Goal: Task Accomplishment & Management: Complete application form

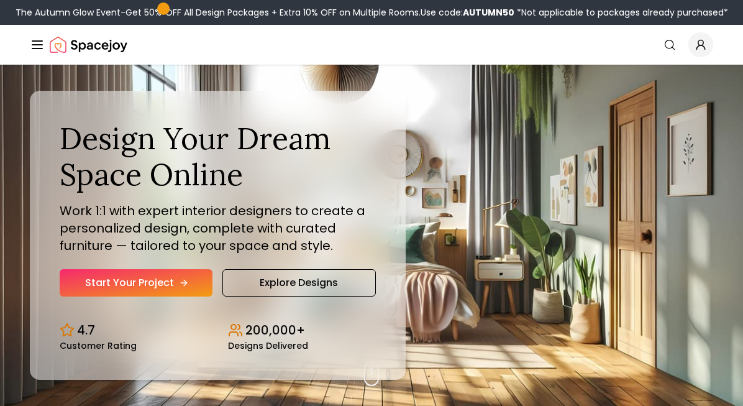
click at [156, 278] on link "Start Your Project" at bounding box center [136, 282] width 153 height 27
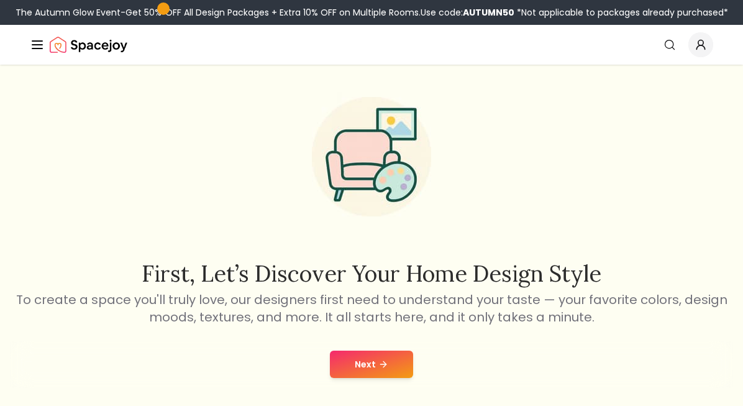
scroll to position [126, 0]
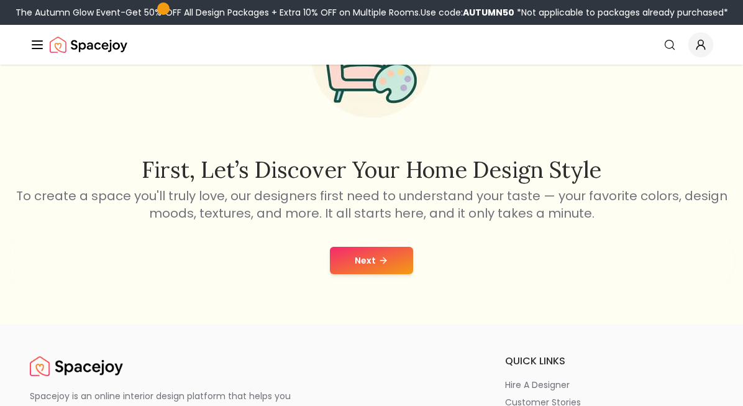
click at [369, 282] on div "Next" at bounding box center [371, 260] width 723 height 47
click at [360, 259] on button "Next" at bounding box center [371, 260] width 83 height 27
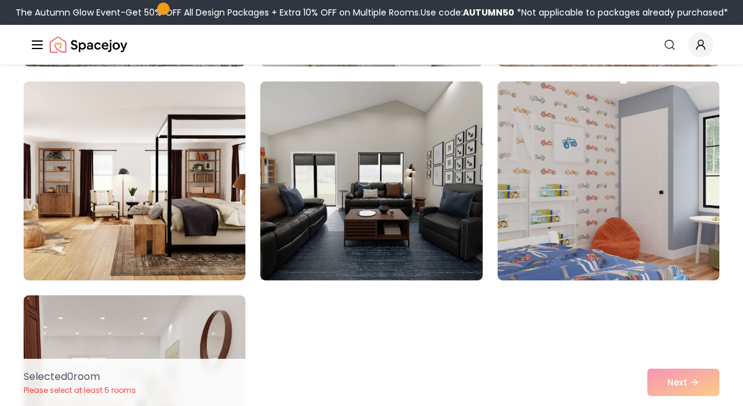
scroll to position [518, 0]
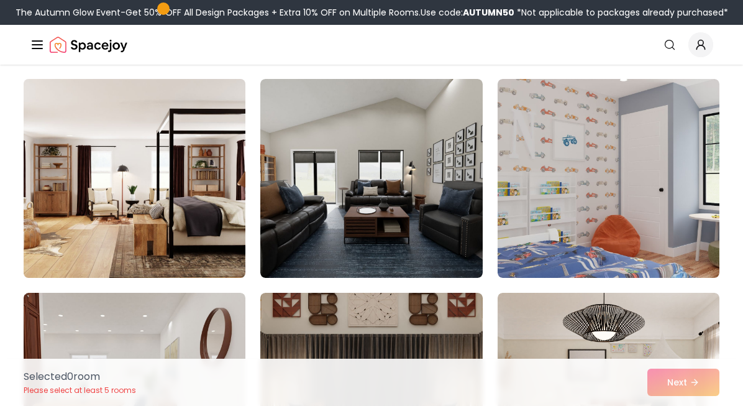
click at [196, 198] on img at bounding box center [134, 178] width 233 height 209
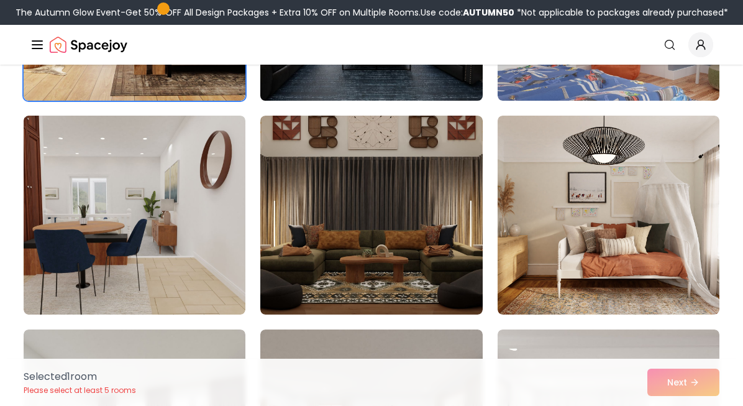
scroll to position [695, 0]
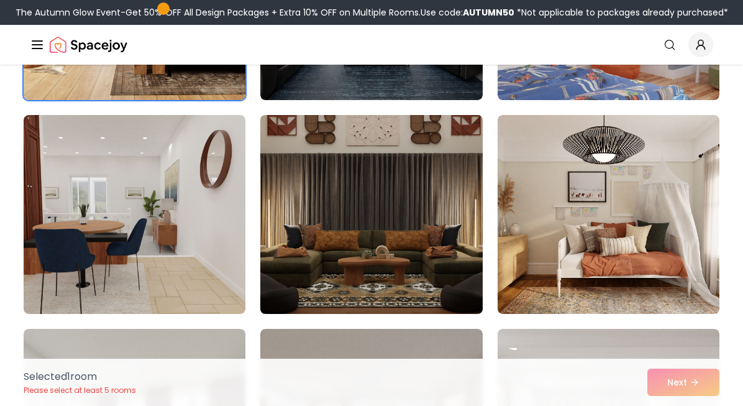
click at [408, 237] on img at bounding box center [371, 214] width 233 height 209
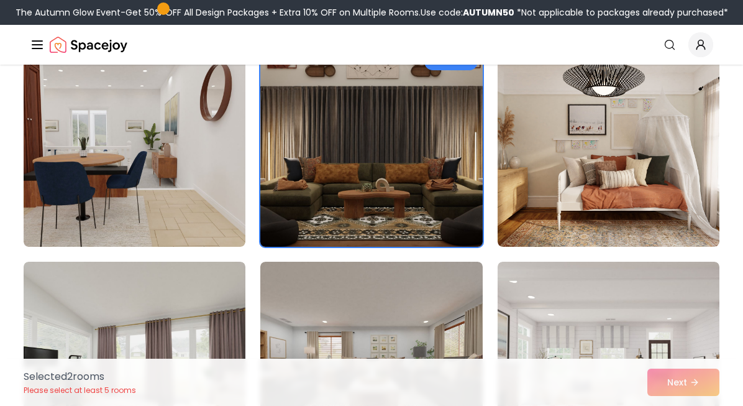
scroll to position [763, 0]
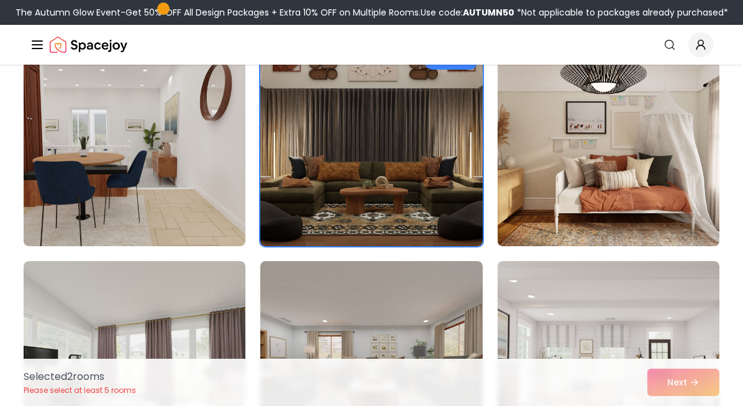
click at [546, 171] on img at bounding box center [608, 146] width 233 height 209
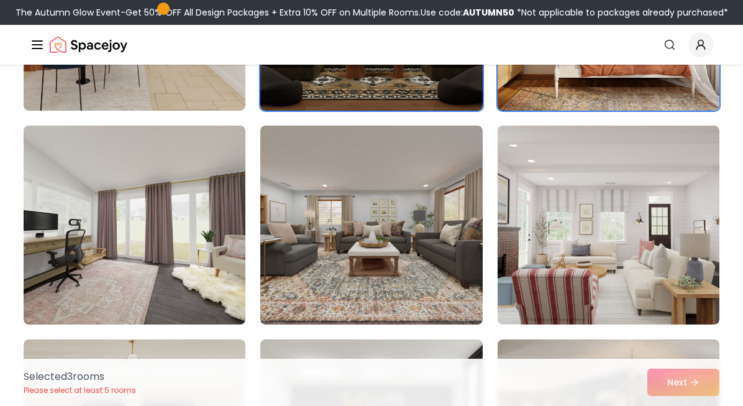
scroll to position [911, 0]
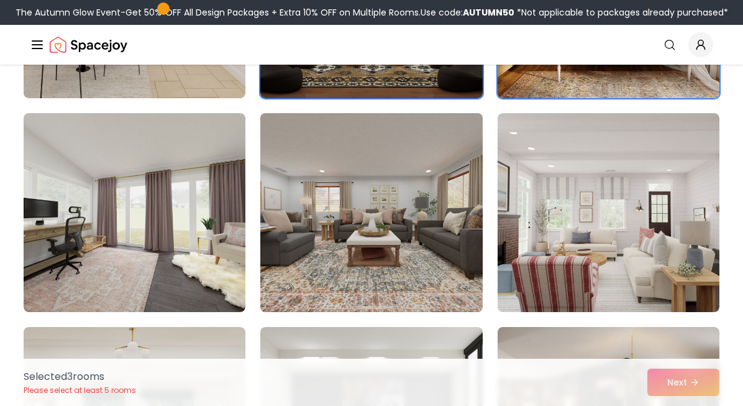
click at [415, 201] on img at bounding box center [371, 212] width 233 height 209
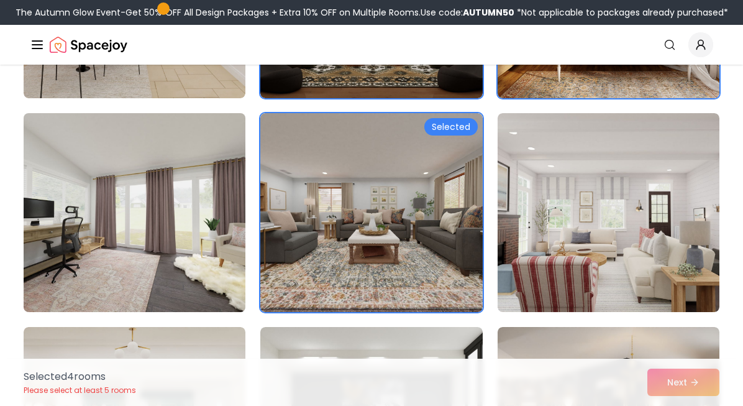
click at [177, 204] on img at bounding box center [134, 212] width 233 height 209
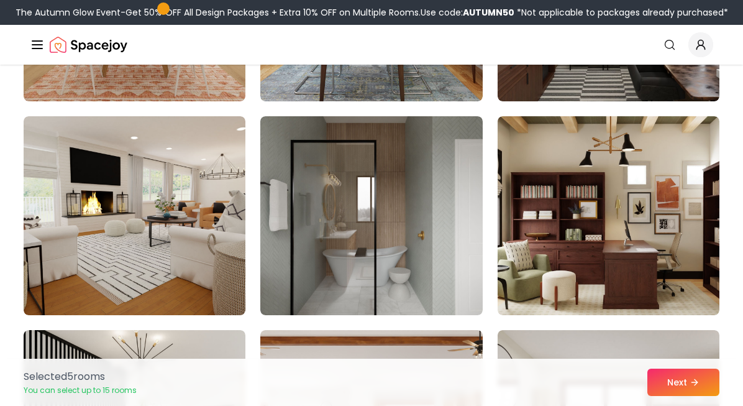
scroll to position [1764, 0]
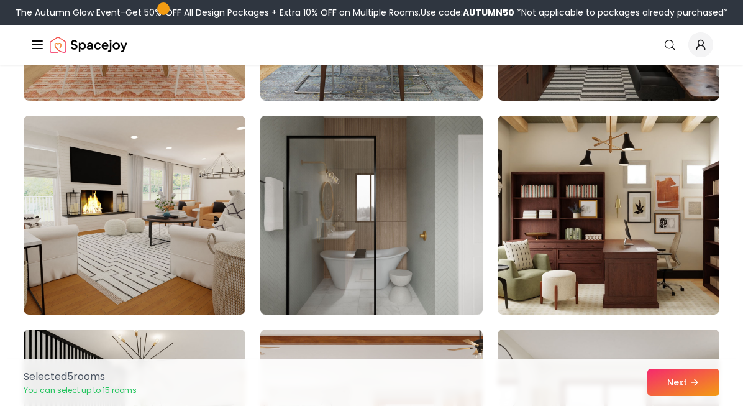
click at [361, 219] on img at bounding box center [371, 215] width 233 height 209
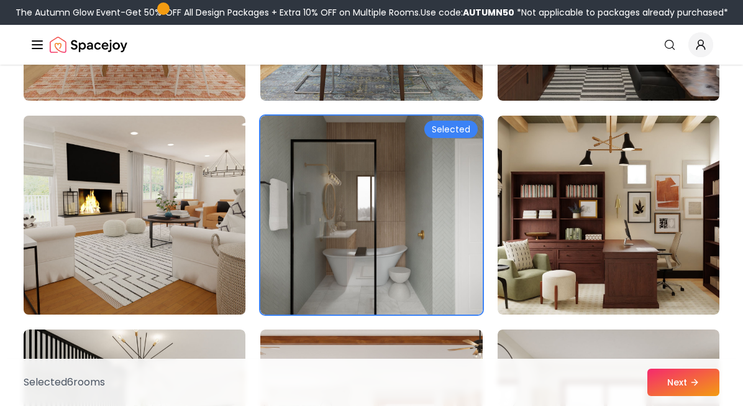
click at [181, 197] on img at bounding box center [134, 215] width 233 height 209
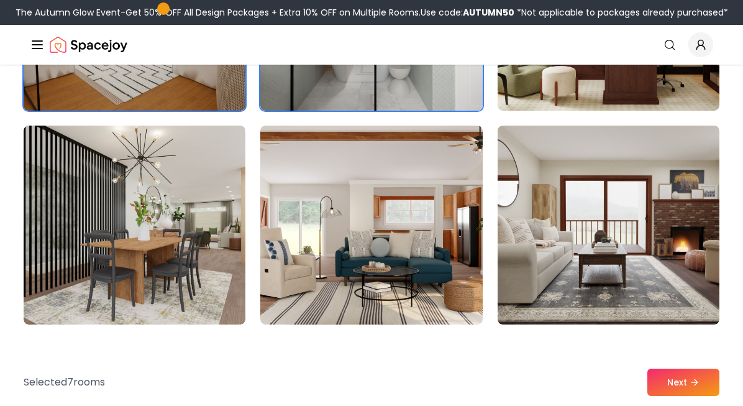
scroll to position [1968, 0]
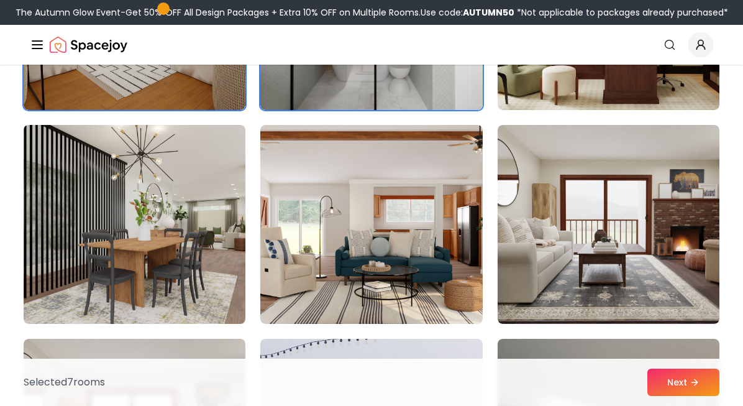
click at [181, 197] on img at bounding box center [134, 224] width 233 height 209
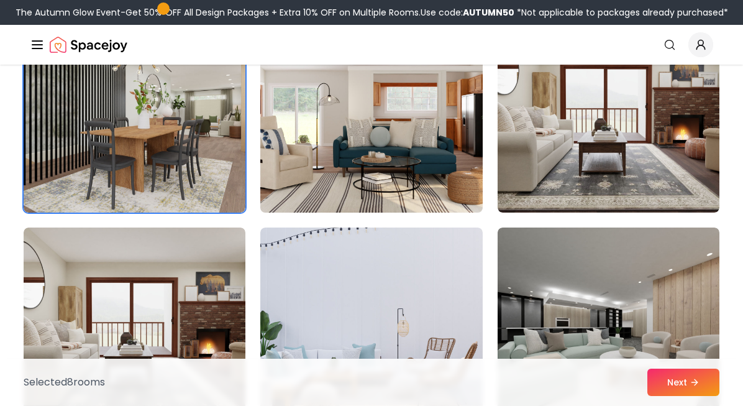
scroll to position [2086, 0]
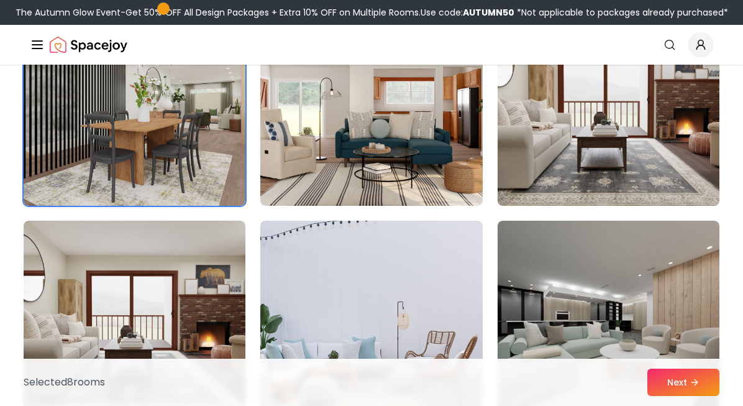
click at [602, 112] on img at bounding box center [608, 106] width 233 height 209
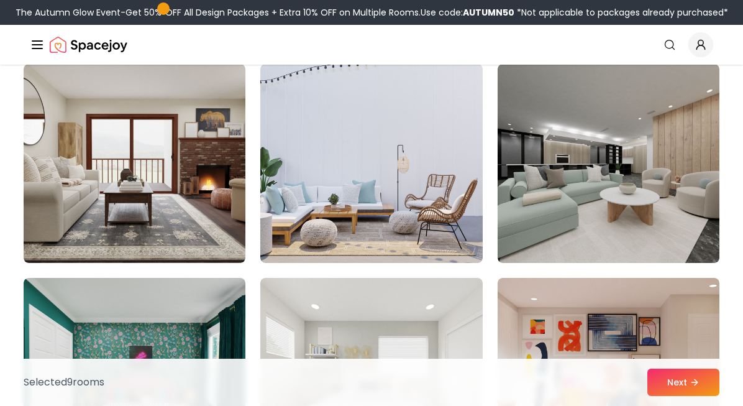
scroll to position [2244, 0]
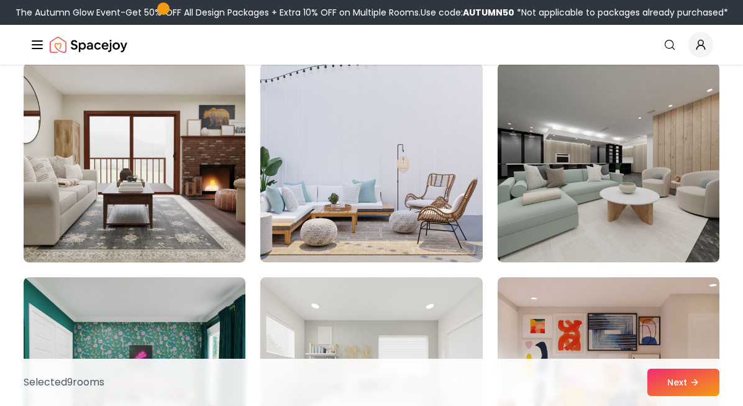
click at [204, 158] on img at bounding box center [134, 162] width 233 height 209
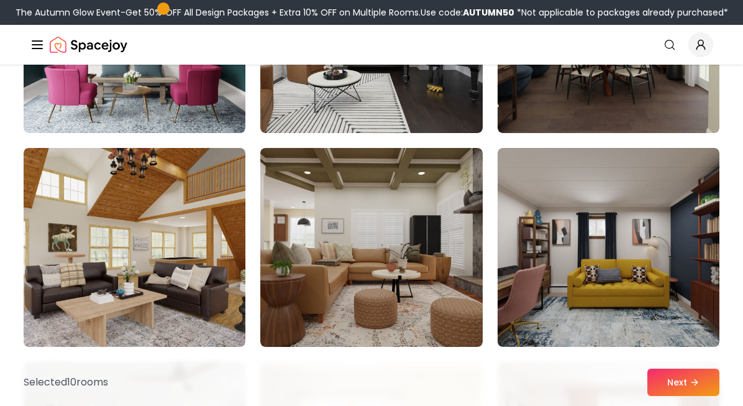
scroll to position [3040, 0]
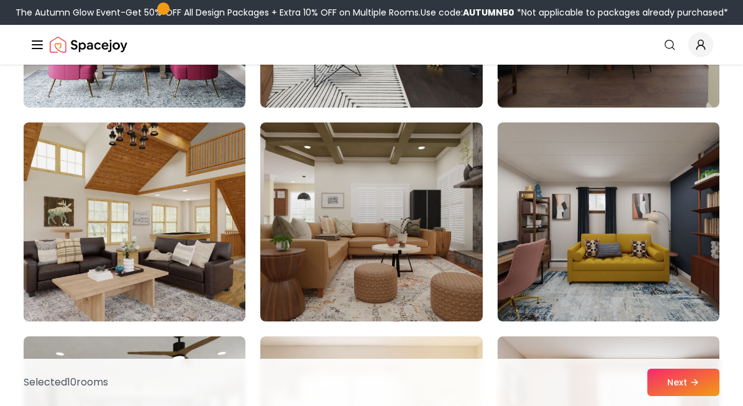
click at [191, 239] on img at bounding box center [134, 221] width 233 height 209
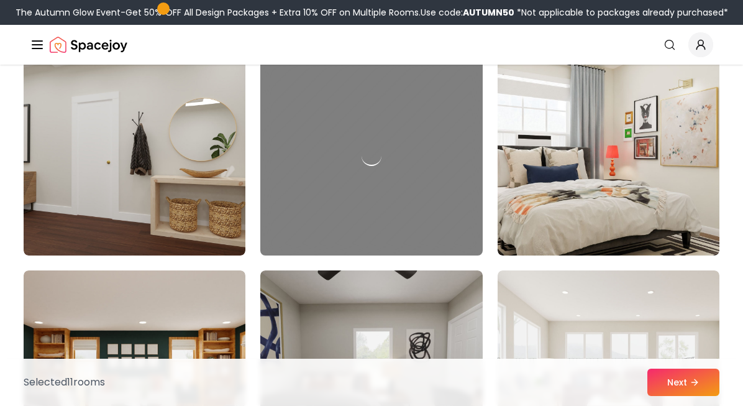
scroll to position [5030, 0]
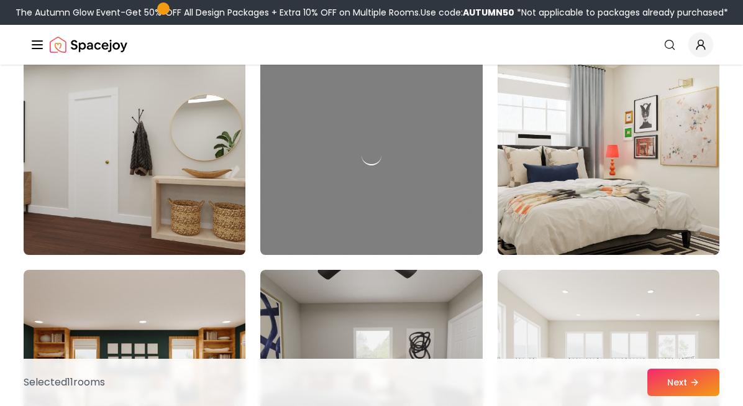
click at [191, 217] on img at bounding box center [134, 155] width 233 height 209
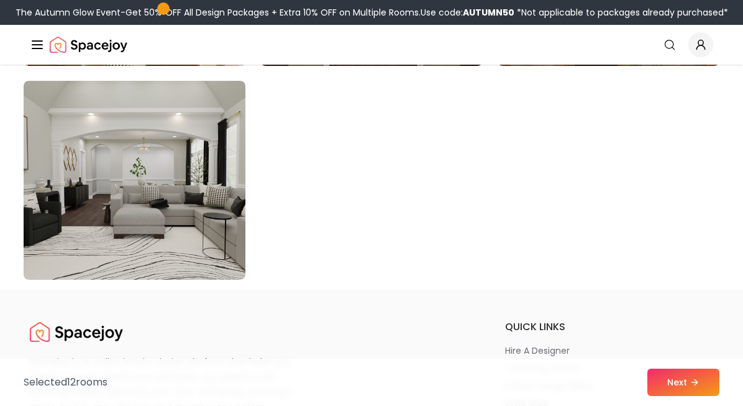
scroll to position [7146, 0]
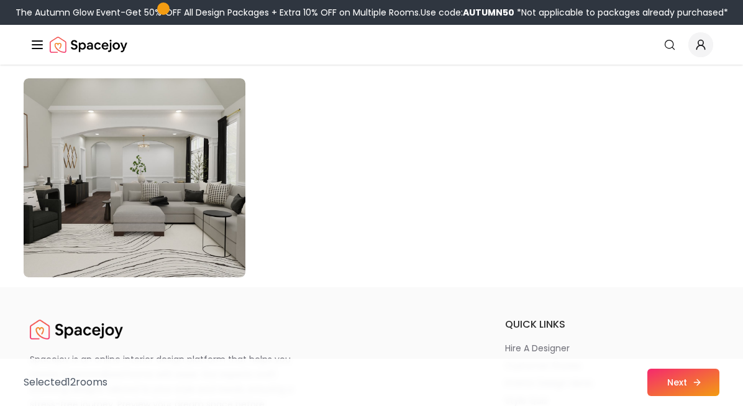
click at [651, 376] on button "Next" at bounding box center [684, 382] width 72 height 27
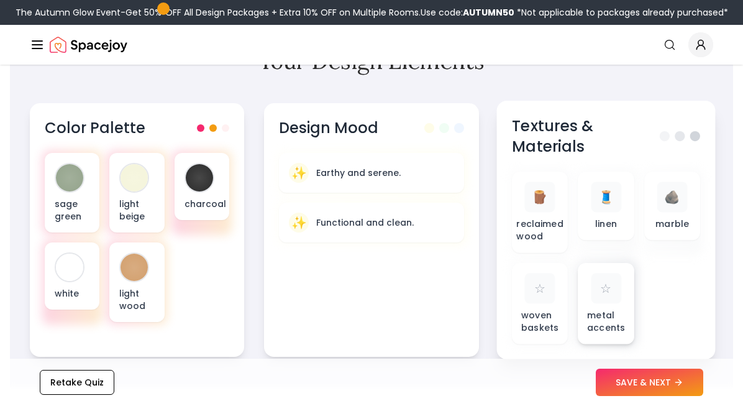
scroll to position [454, 0]
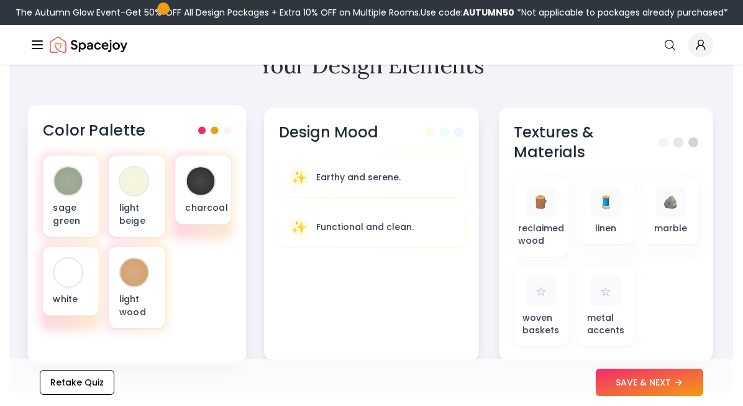
click at [168, 218] on div "sage green light beige charcoal white light wood" at bounding box center [137, 242] width 188 height 172
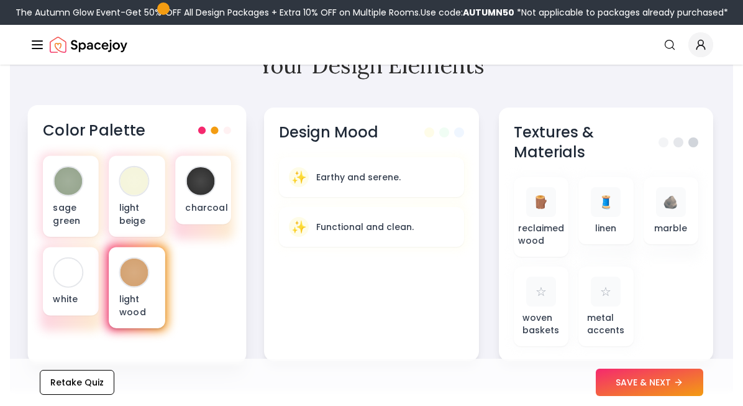
click at [132, 308] on p "light wood" at bounding box center [137, 305] width 36 height 25
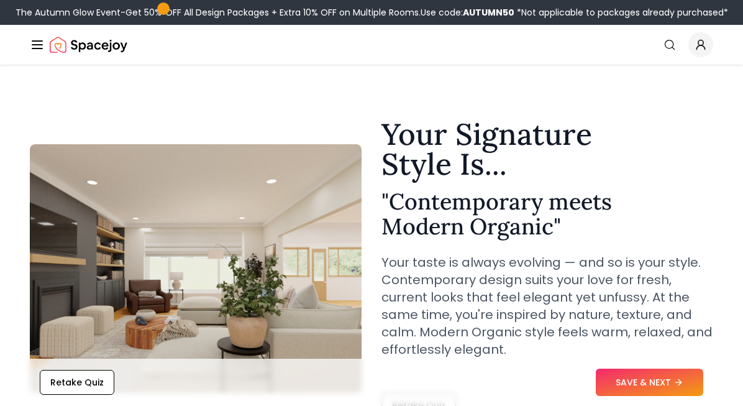
scroll to position [0, 0]
